Goal: Task Accomplishment & Management: Use online tool/utility

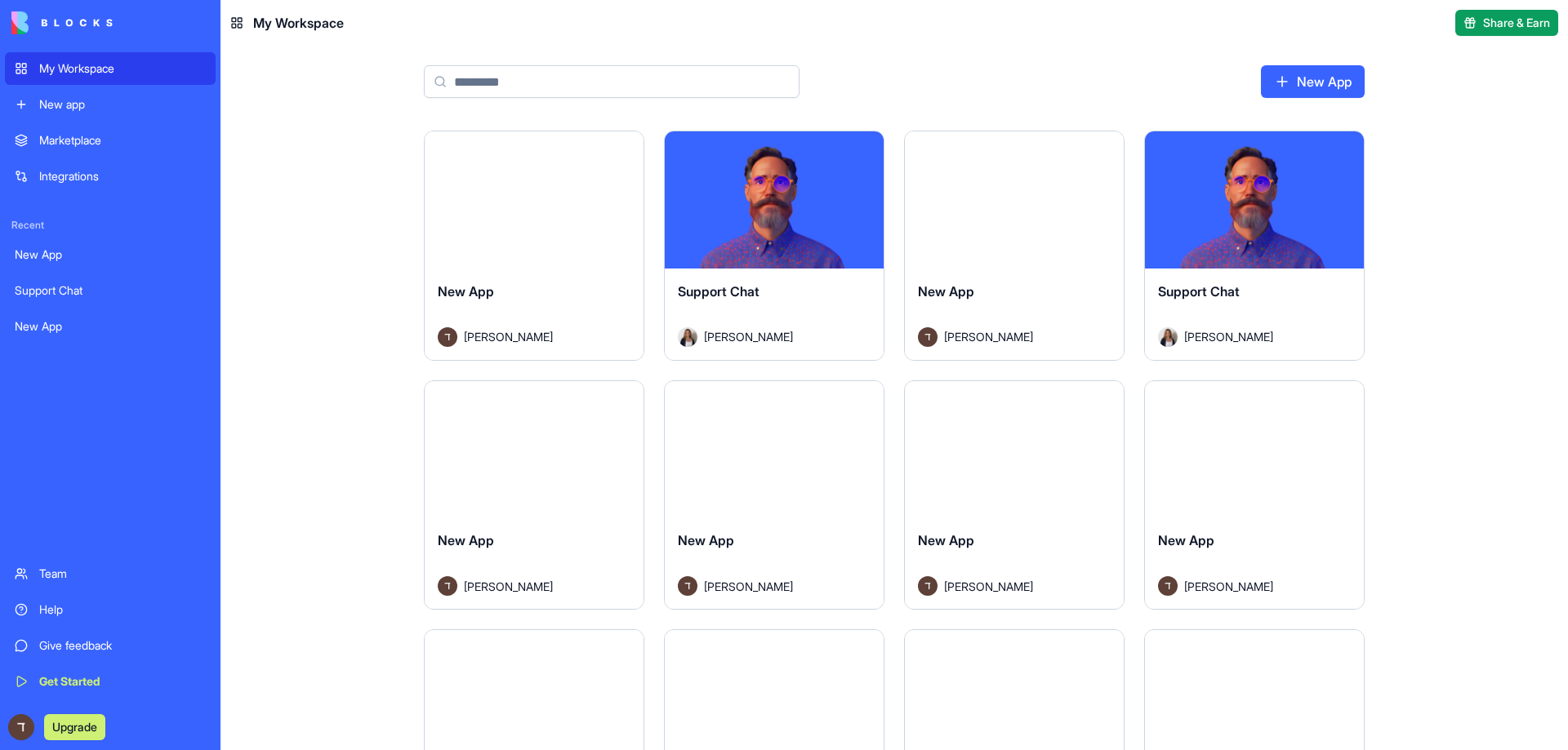
click at [71, 161] on link "Integrations" at bounding box center [110, 177] width 211 height 33
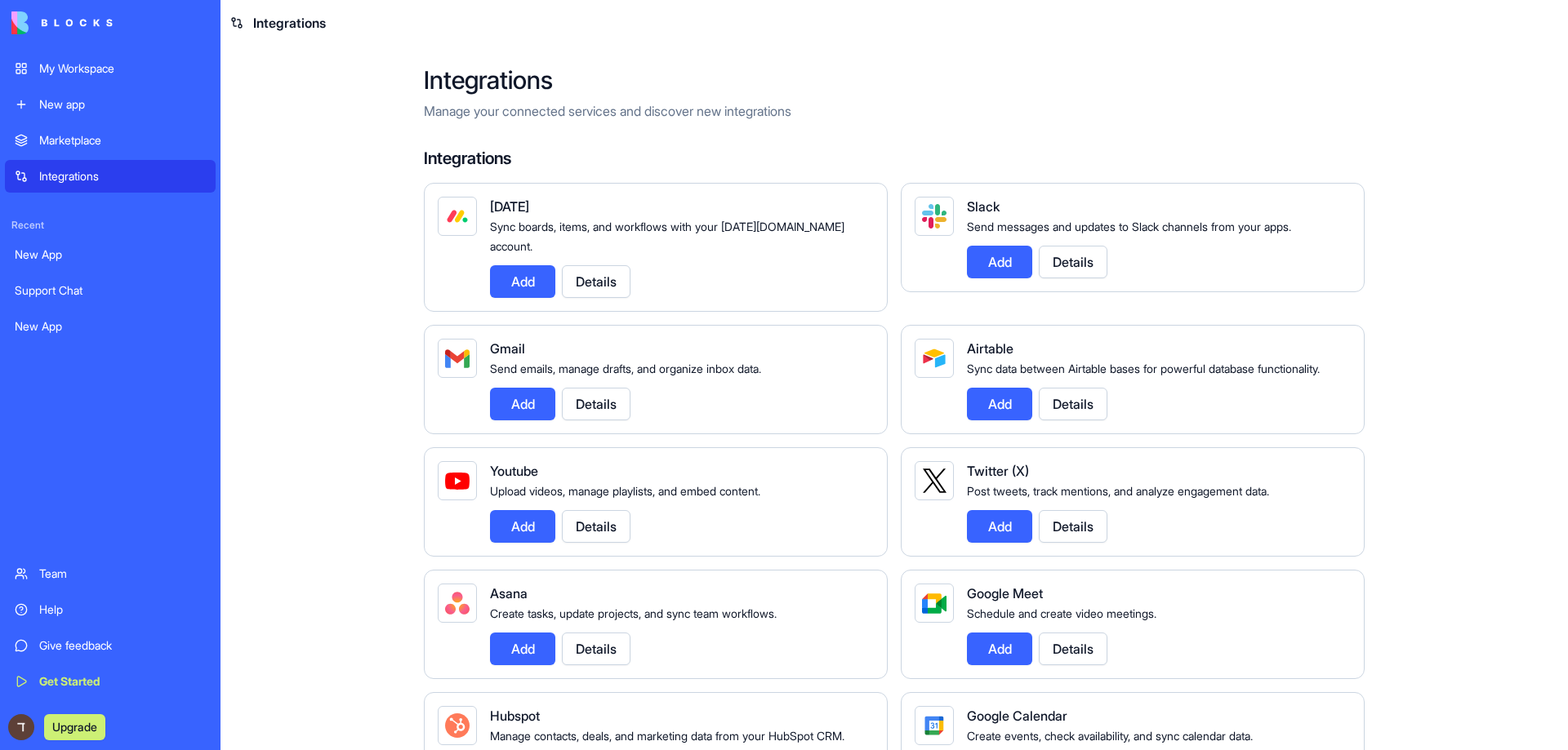
click at [81, 134] on div "Marketplace" at bounding box center [122, 140] width 167 height 16
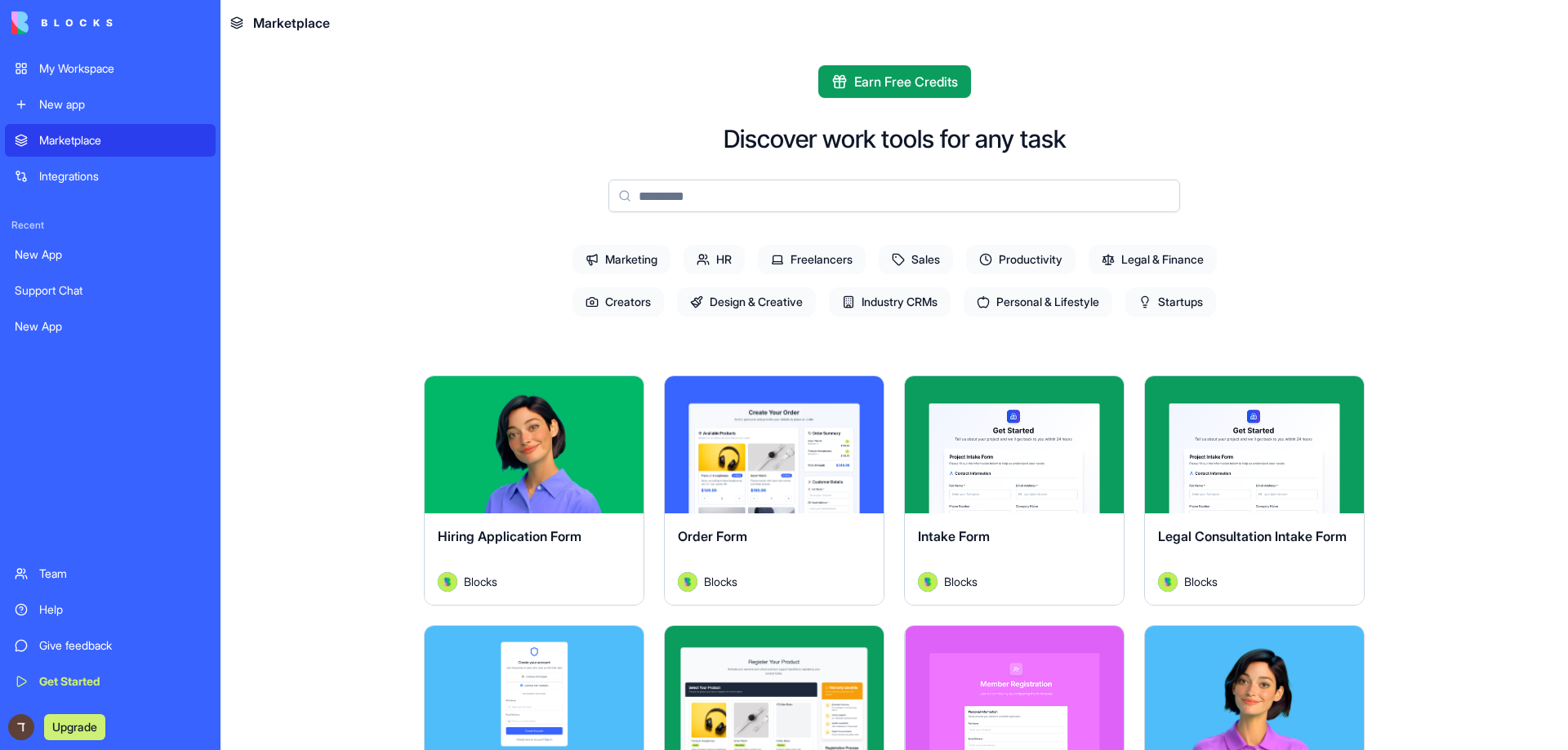
click at [95, 87] on div "My Workspace New app" at bounding box center [110, 87] width 211 height 69
click at [81, 106] on div "New app" at bounding box center [122, 104] width 167 height 16
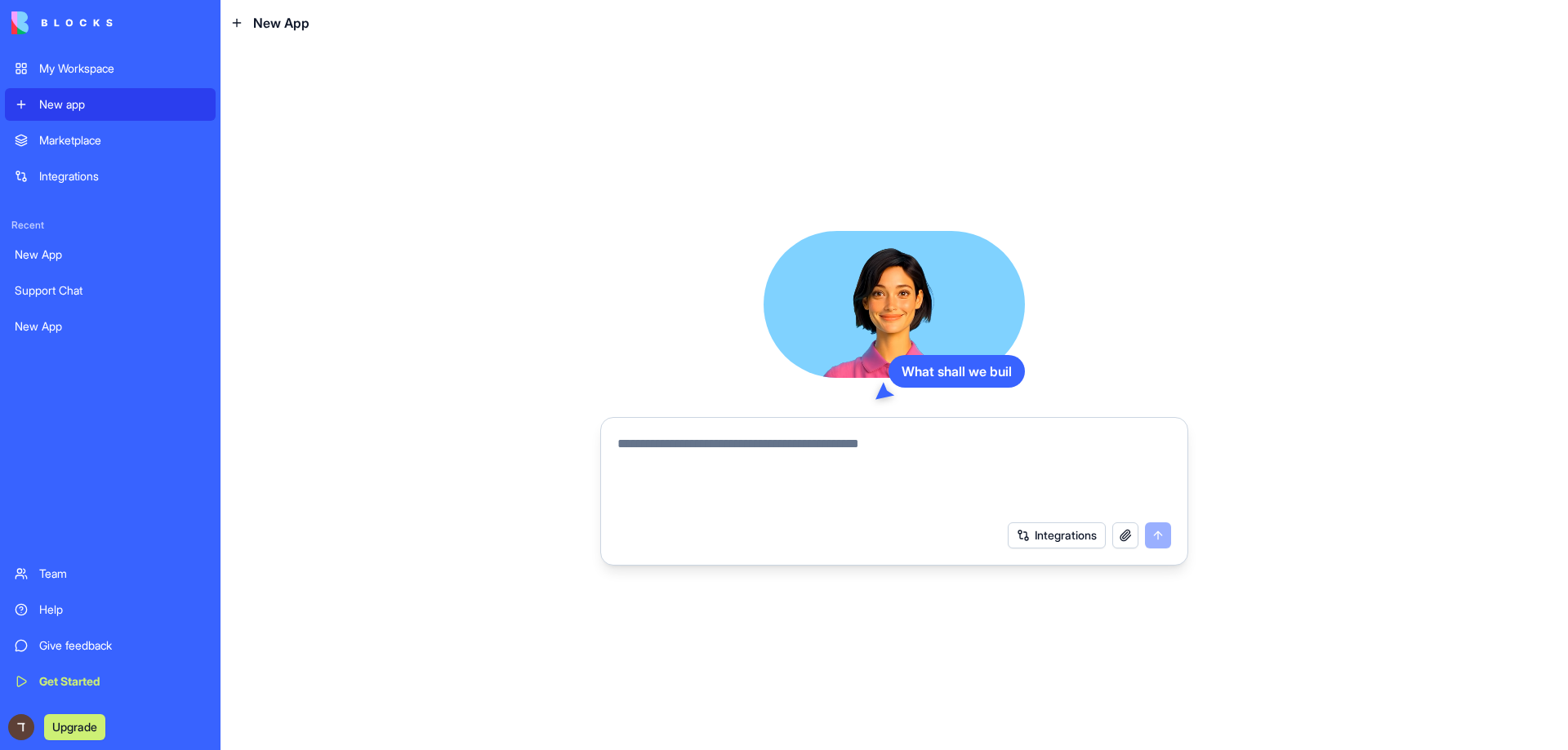
click at [90, 74] on div "My Workspace" at bounding box center [122, 69] width 167 height 16
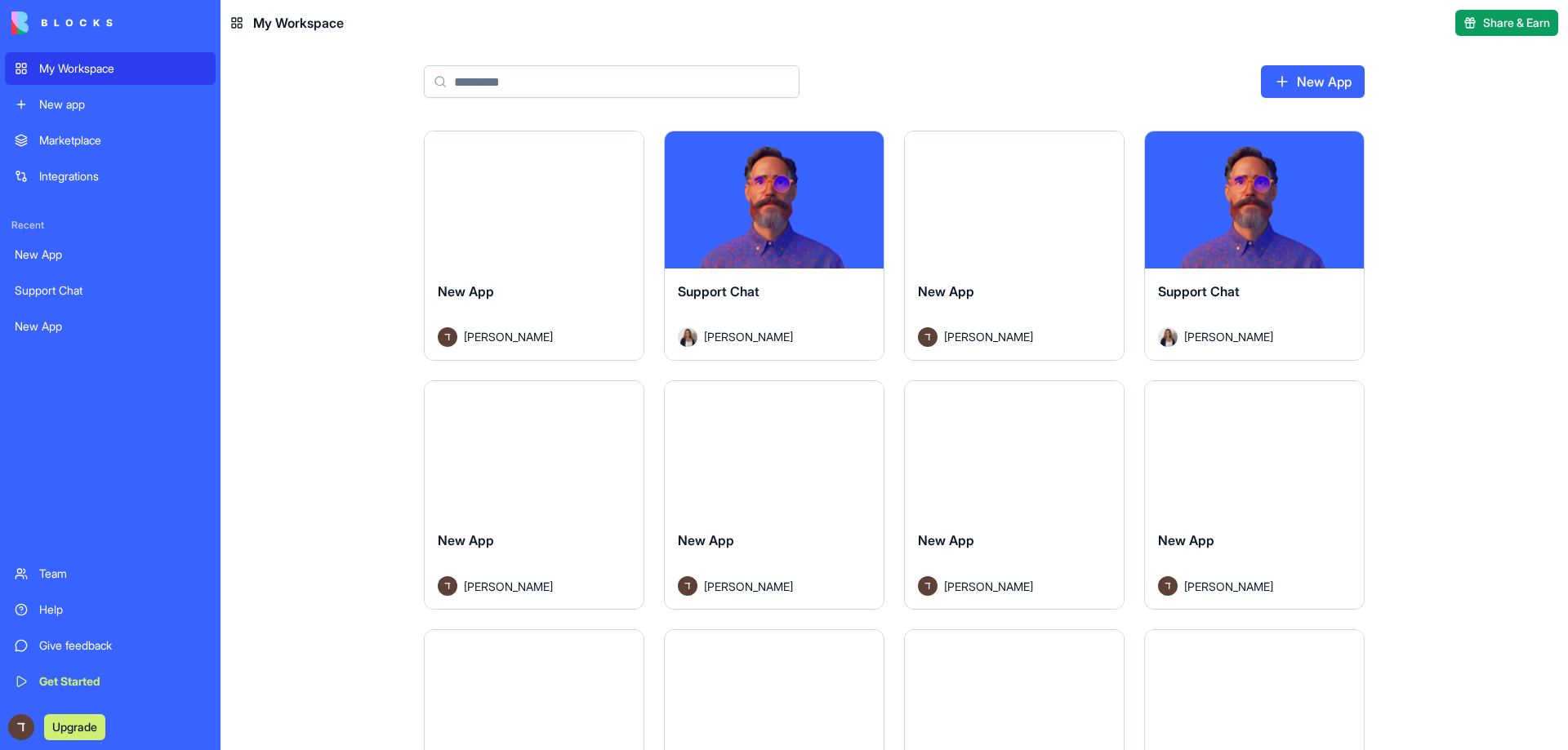
click at [77, 94] on link "New app" at bounding box center [110, 104] width 211 height 33
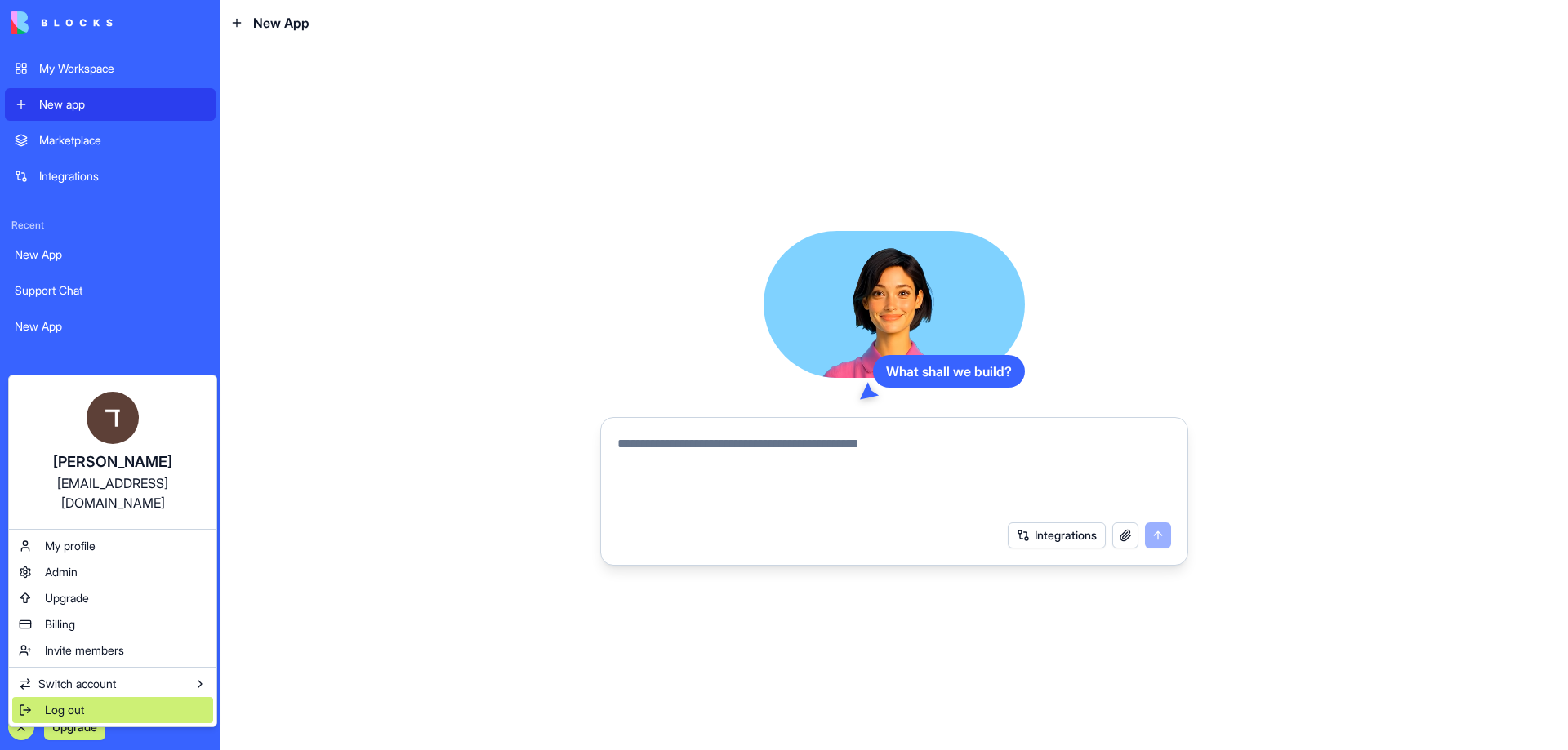
click at [31, 697] on div "Log out" at bounding box center [113, 710] width 201 height 26
